Goal: Task Accomplishment & Management: Use online tool/utility

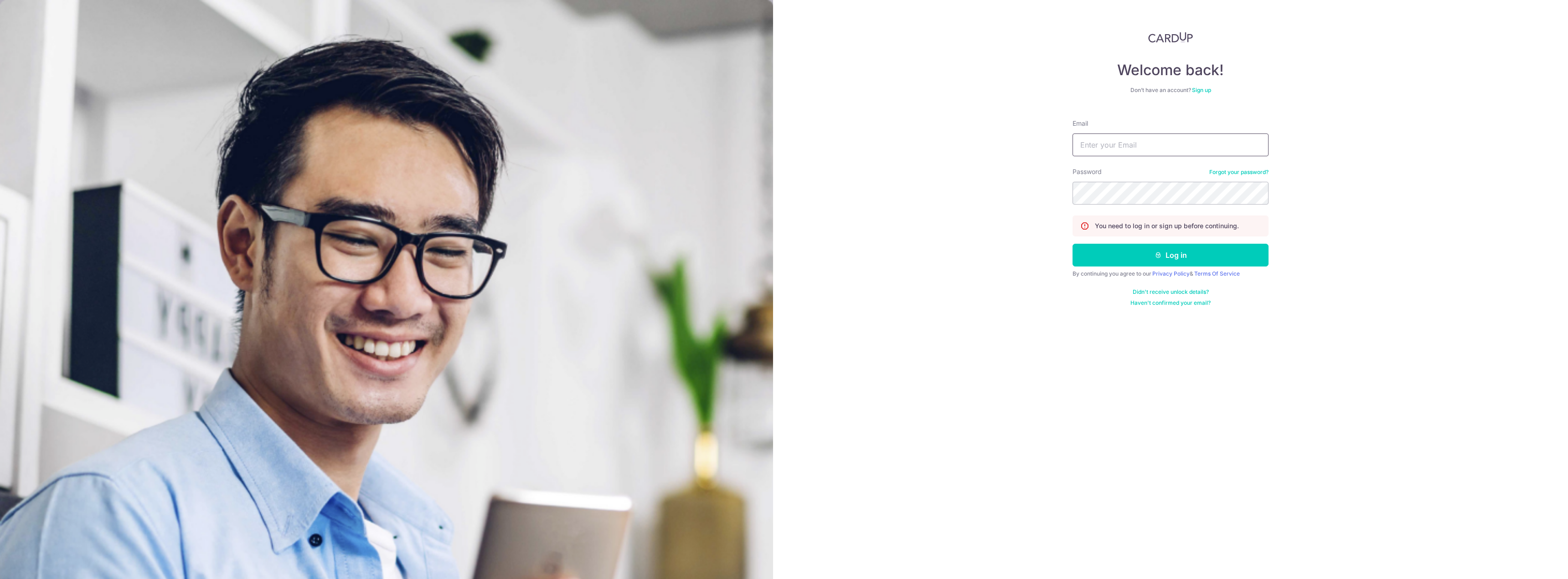
click at [1219, 144] on input "Email" at bounding box center [1171, 144] width 196 height 23
type input "[EMAIL_ADDRESS][DOMAIN_NAME]"
click at [1175, 253] on button "Log in" at bounding box center [1171, 255] width 196 height 23
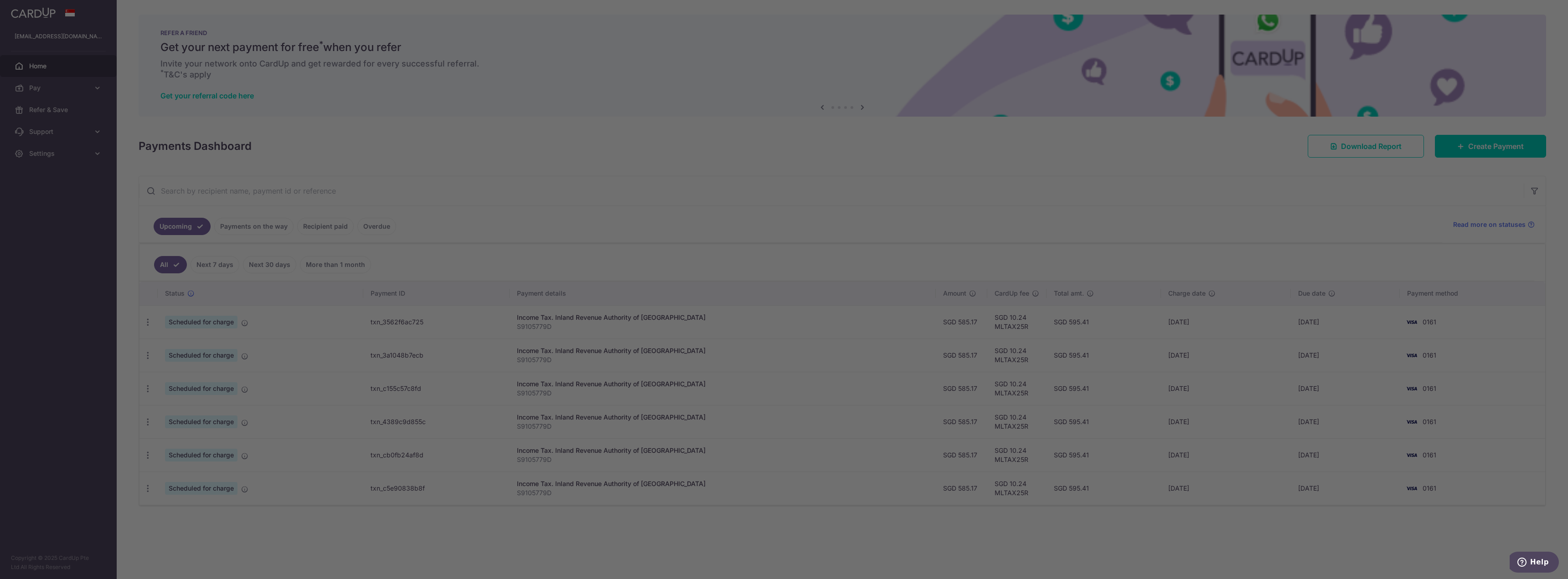
drag, startPoint x: 988, startPoint y: 249, endPoint x: 931, endPoint y: 199, distance: 75.8
click at [988, 249] on div at bounding box center [791, 293] width 1583 height 585
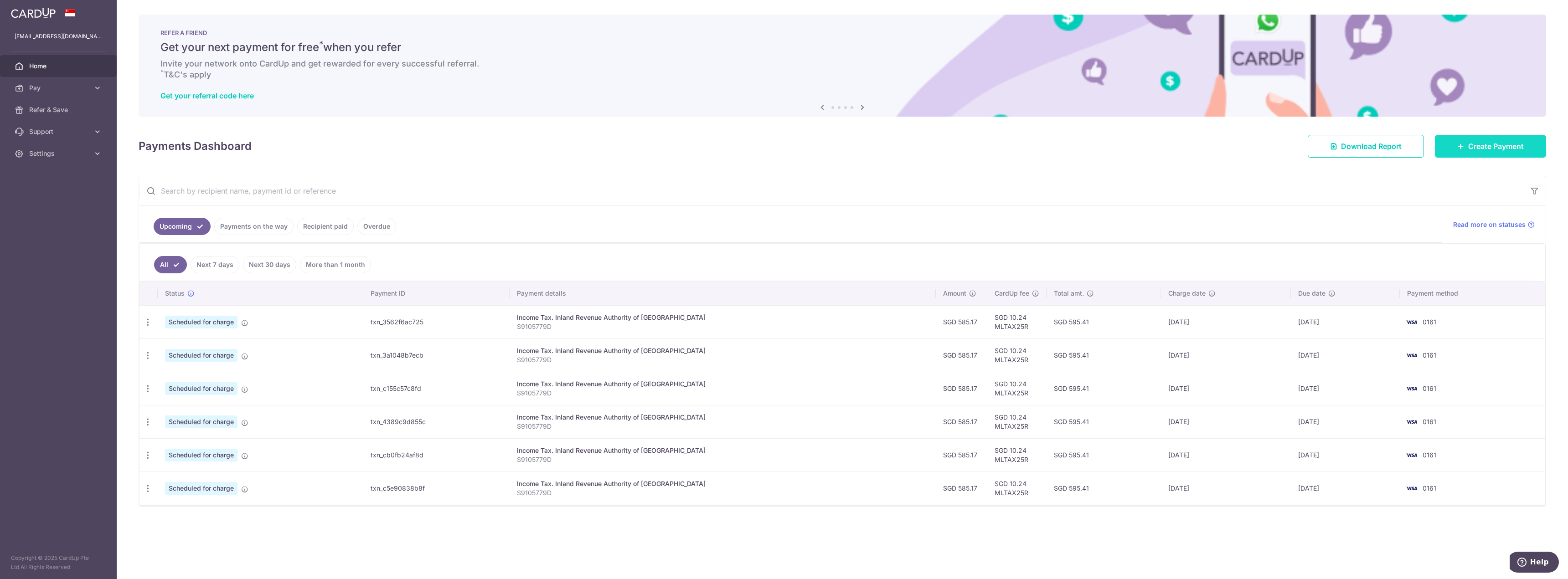
click at [1476, 150] on span "Create Payment" at bounding box center [1496, 146] width 55 height 11
